Goal: Task Accomplishment & Management: Complete application form

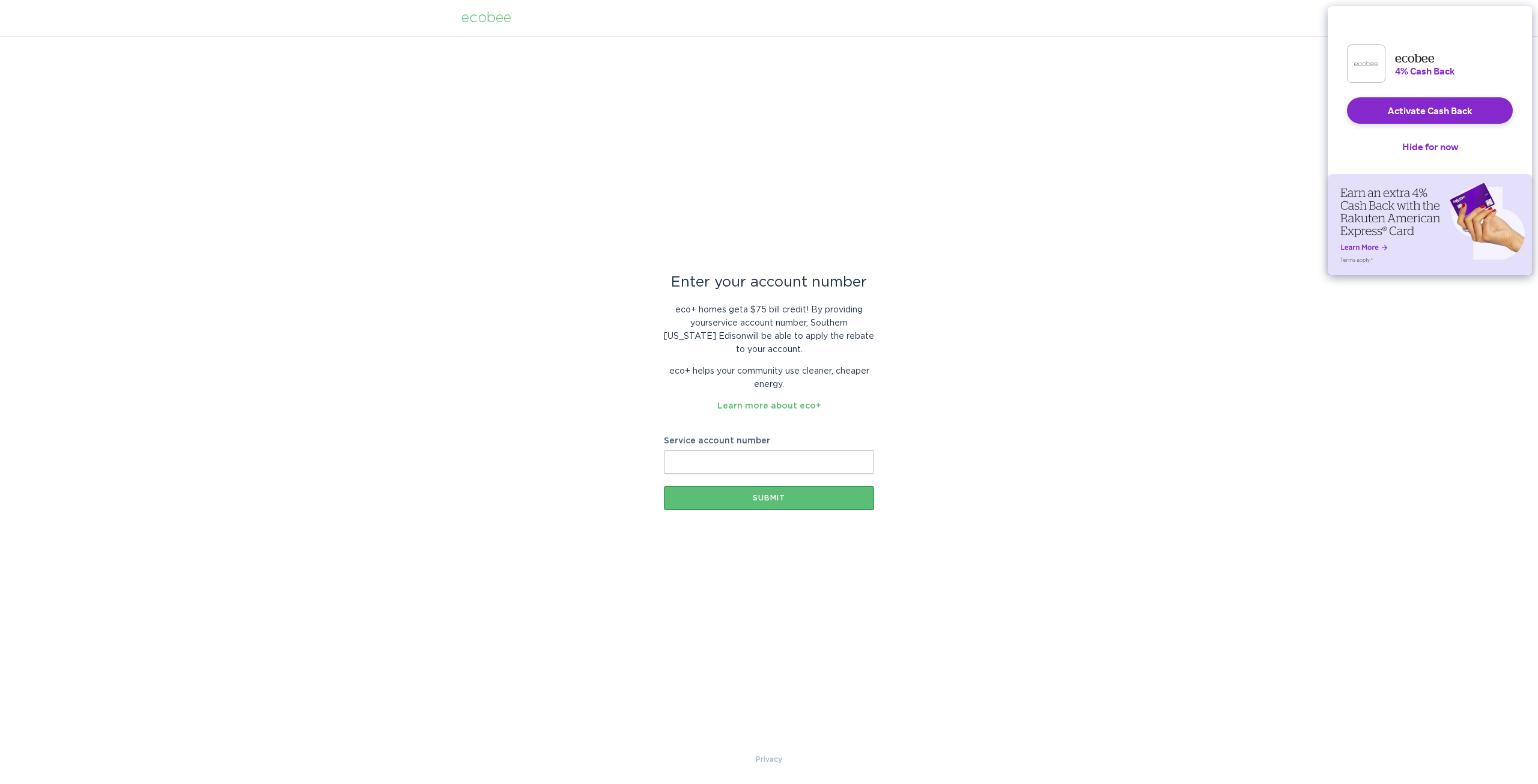
click at [751, 465] on input "Service account number" at bounding box center [769, 462] width 210 height 24
type input "8016565797"
click at [792, 498] on div "Submit" at bounding box center [769, 498] width 198 height 7
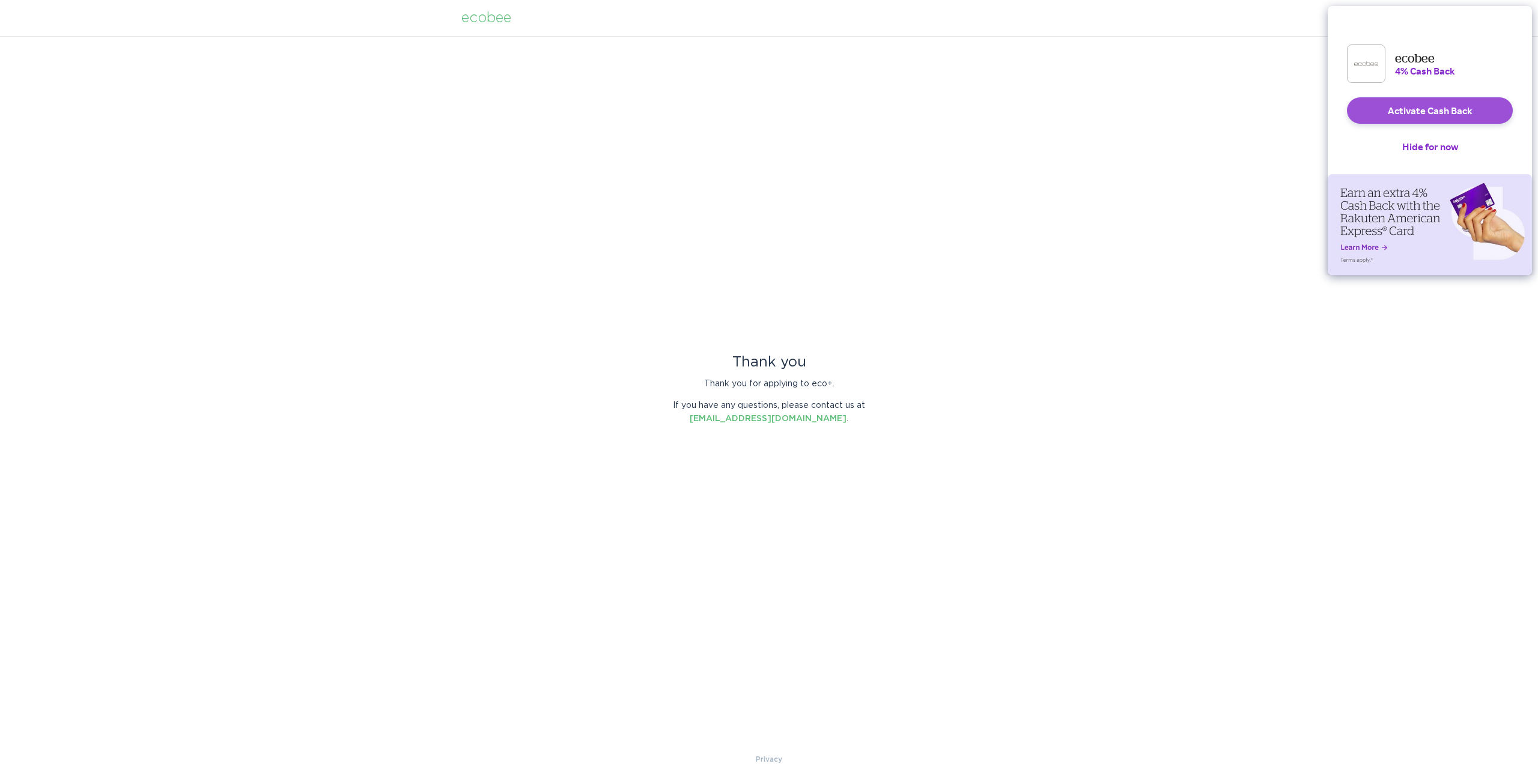
click at [1471, 124] on button "Activate Cash Back" at bounding box center [1430, 111] width 166 height 27
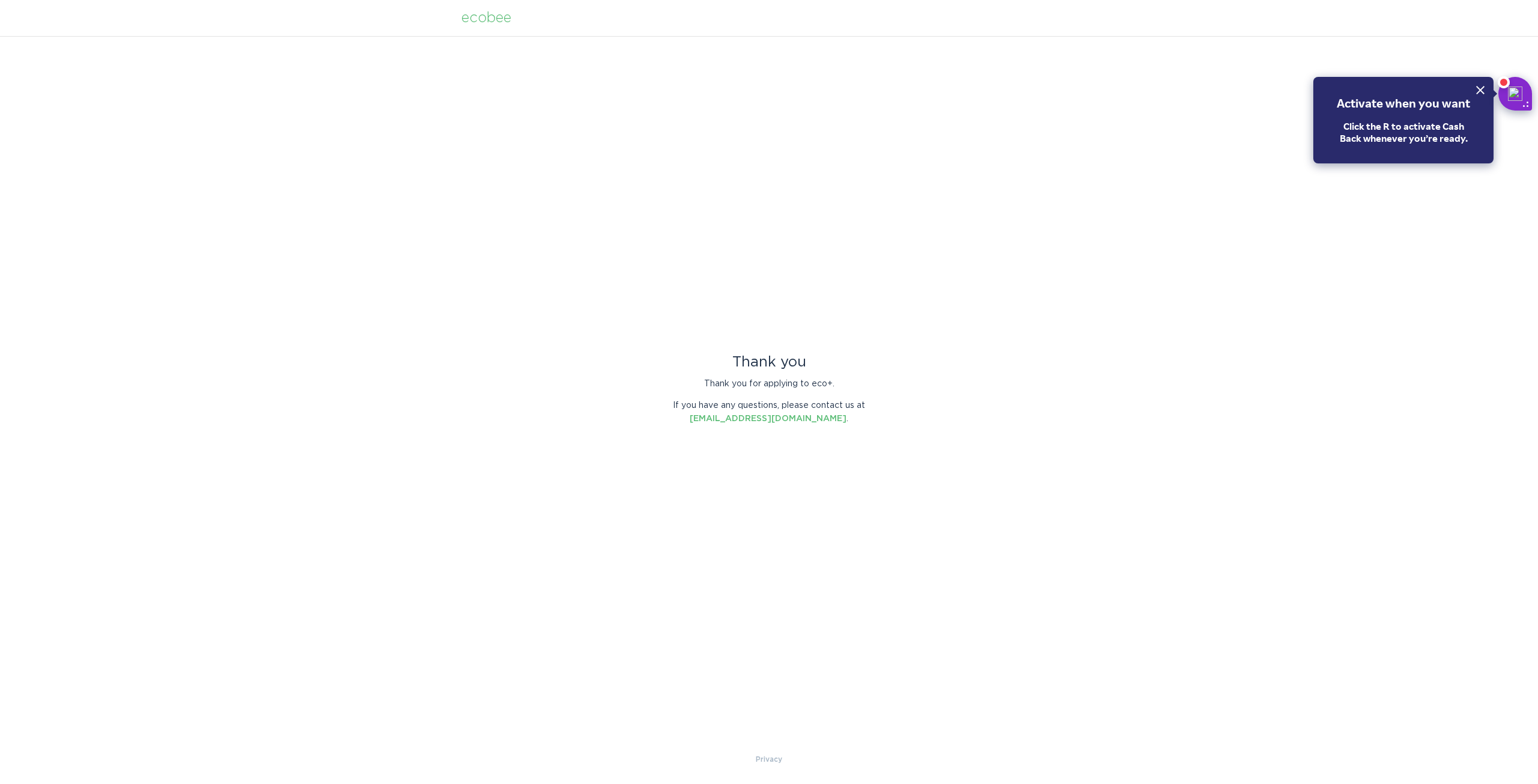
click at [1477, 84] on button "Dismiss Rakuten Action Button Education Popover" at bounding box center [1481, 90] width 27 height 27
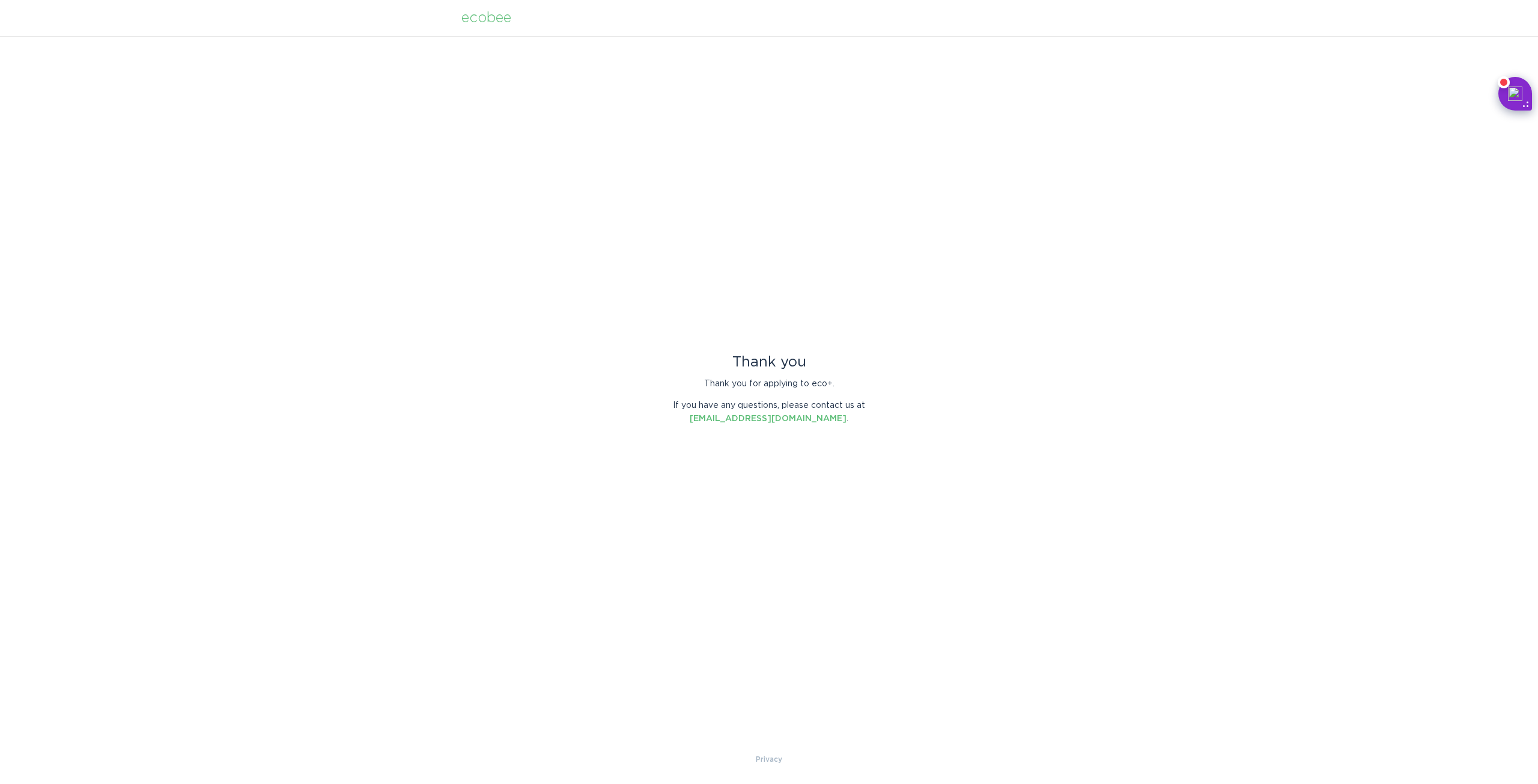
click at [487, 17] on div "ecobee" at bounding box center [486, 18] width 50 height 13
click at [487, 23] on div "ecobee" at bounding box center [486, 18] width 50 height 13
click at [491, 18] on div "ecobee" at bounding box center [486, 18] width 50 height 13
